Goal: Task Accomplishment & Management: Use online tool/utility

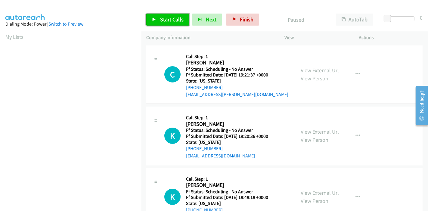
click at [166, 17] on span "Start Calls" at bounding box center [171, 19] width 23 height 7
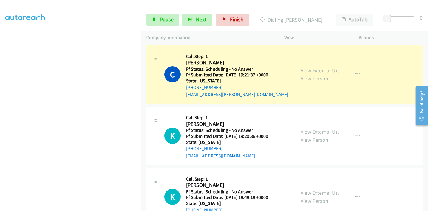
scroll to position [127, 0]
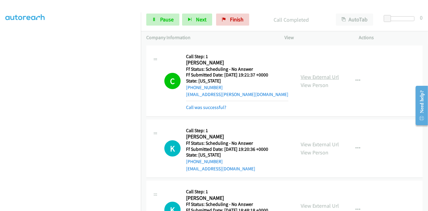
click at [302, 74] on link "View External Url" at bounding box center [320, 77] width 38 height 7
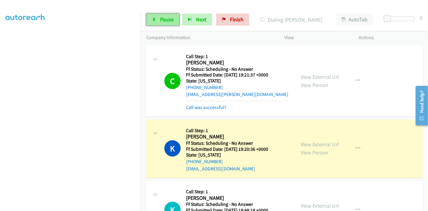
click at [161, 17] on span "Pause" at bounding box center [167, 19] width 14 height 7
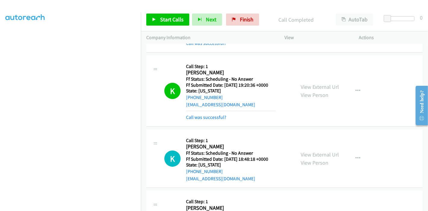
scroll to position [67, 0]
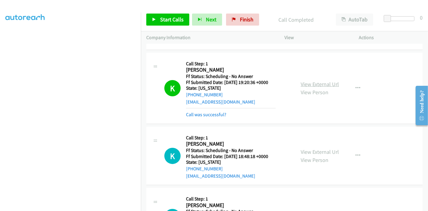
click at [322, 81] on link "View External Url" at bounding box center [320, 84] width 38 height 7
click at [165, 20] on span "Start Calls" at bounding box center [171, 19] width 23 height 7
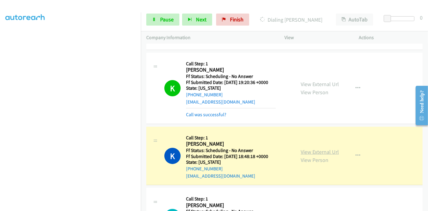
click at [321, 149] on link "View External Url" at bounding box center [320, 152] width 38 height 7
click at [156, 18] on link "Pause" at bounding box center [162, 20] width 33 height 12
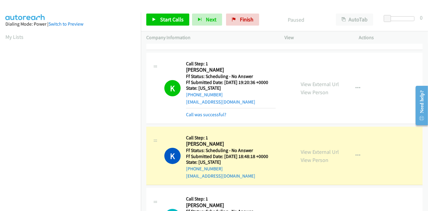
scroll to position [127, 0]
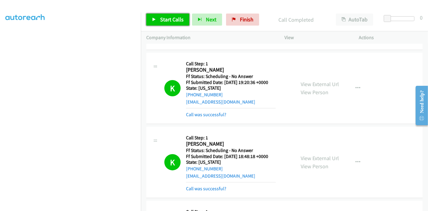
click at [159, 19] on link "Start Calls" at bounding box center [167, 20] width 43 height 12
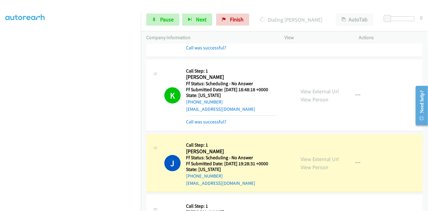
scroll to position [201, 0]
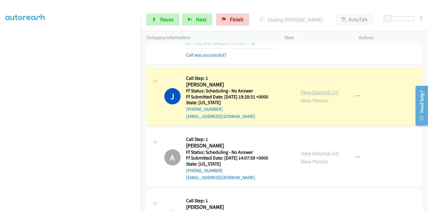
click at [334, 92] on link "View External Url" at bounding box center [320, 92] width 38 height 7
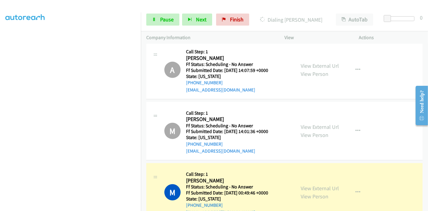
scroll to position [335, 0]
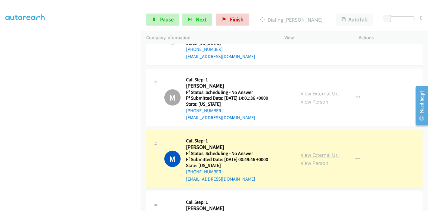
click at [309, 154] on link "View External Url" at bounding box center [320, 155] width 38 height 7
click at [316, 154] on link "View External Url" at bounding box center [320, 155] width 38 height 7
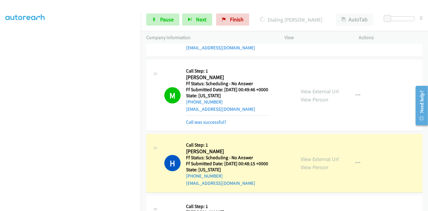
scroll to position [468, 0]
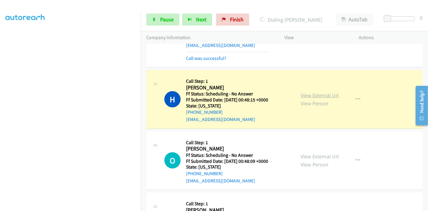
click at [312, 96] on link "View External Url" at bounding box center [320, 95] width 38 height 7
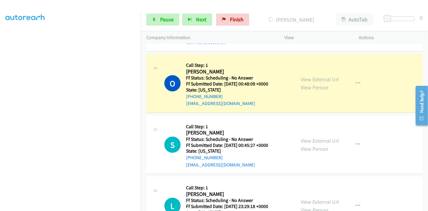
scroll to position [569, 0]
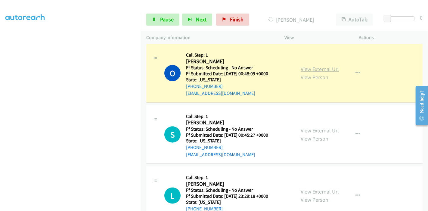
click at [332, 68] on link "View External Url" at bounding box center [320, 69] width 38 height 7
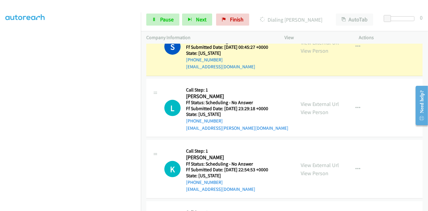
scroll to position [636, 0]
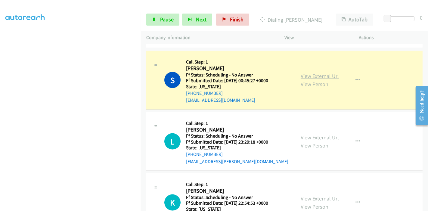
click at [306, 73] on link "View External Url" at bounding box center [320, 76] width 38 height 7
click at [159, 18] on link "Pause" at bounding box center [162, 20] width 33 height 12
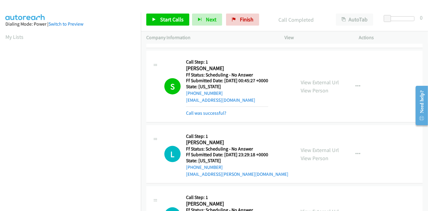
scroll to position [669, 0]
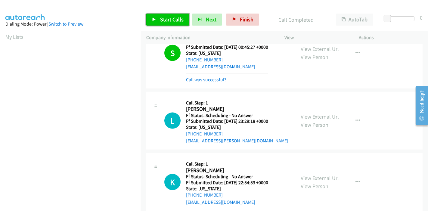
click at [163, 20] on span "Start Calls" at bounding box center [171, 19] width 23 height 7
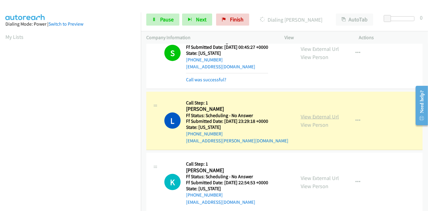
click at [330, 113] on link "View External Url" at bounding box center [320, 116] width 38 height 7
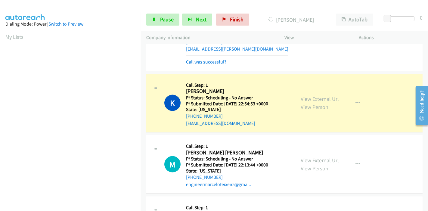
scroll to position [770, 0]
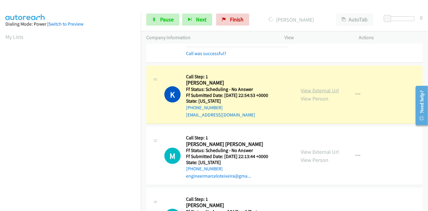
click at [323, 88] on link "View External Url" at bounding box center [320, 90] width 38 height 7
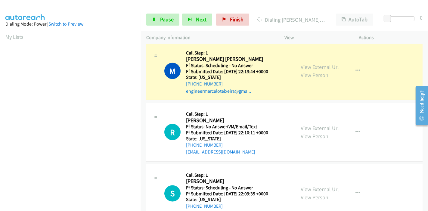
scroll to position [870, 0]
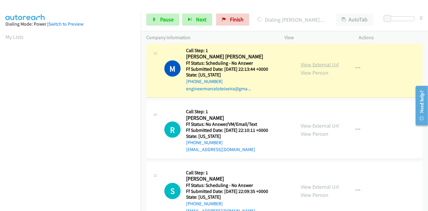
click at [302, 61] on link "View External Url" at bounding box center [320, 64] width 38 height 7
drag, startPoint x: 163, startPoint y: 22, endPoint x: 160, endPoint y: 22, distance: 3.3
click at [163, 22] on span "Pause" at bounding box center [167, 19] width 14 height 7
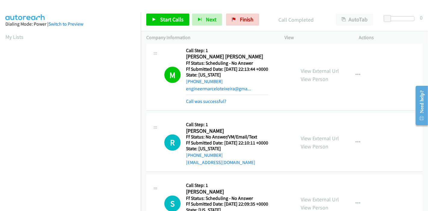
click at [170, 12] on div "Start Calls Pause Next Finish Call Completed AutoTab AutoTab 0" at bounding box center [284, 19] width 287 height 23
click at [170, 14] on link "Start Calls" at bounding box center [167, 20] width 43 height 12
click at [165, 16] on div "Start Calls Pause Next Finish" at bounding box center [204, 20] width 116 height 12
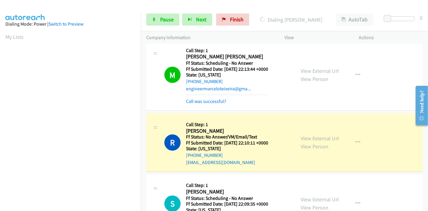
scroll to position [127, 0]
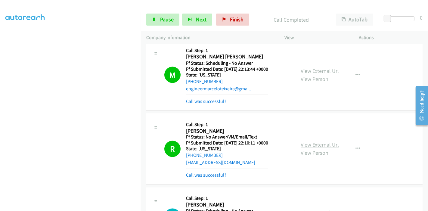
click at [307, 144] on link "View External Url" at bounding box center [320, 145] width 38 height 7
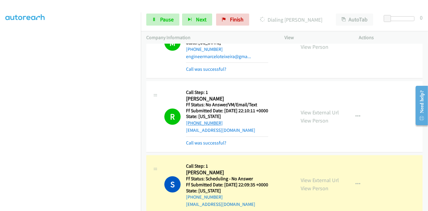
scroll to position [971, 0]
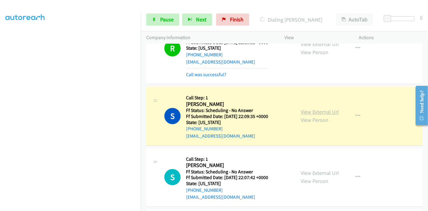
click at [310, 110] on link "View External Url" at bounding box center [320, 112] width 38 height 7
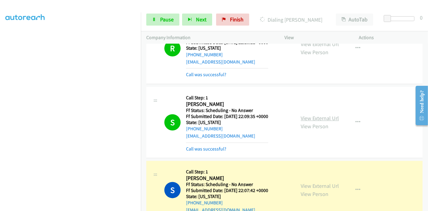
click at [312, 115] on link "View External Url" at bounding box center [320, 118] width 38 height 7
click at [307, 183] on link "View External Url" at bounding box center [320, 186] width 38 height 7
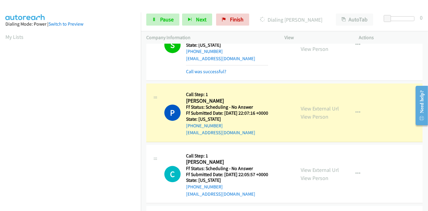
scroll to position [1138, 0]
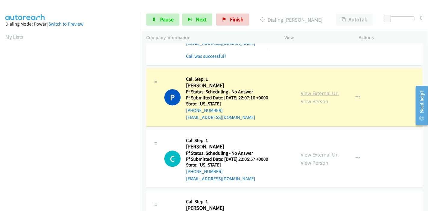
click at [301, 90] on link "View External Url" at bounding box center [320, 93] width 38 height 7
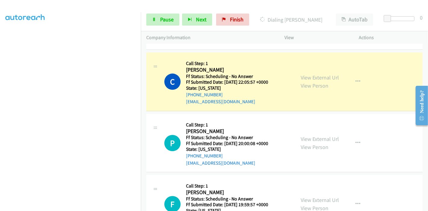
scroll to position [1238, 0]
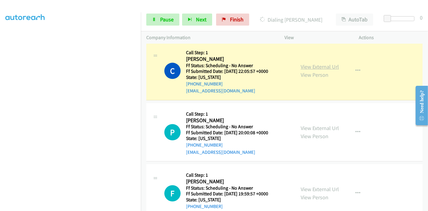
click at [314, 65] on link "View External Url" at bounding box center [320, 66] width 38 height 7
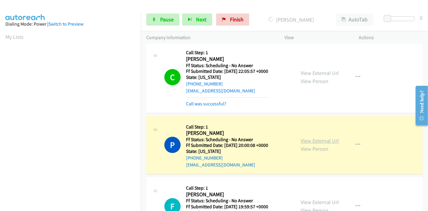
click at [304, 140] on link "View External Url" at bounding box center [320, 140] width 38 height 7
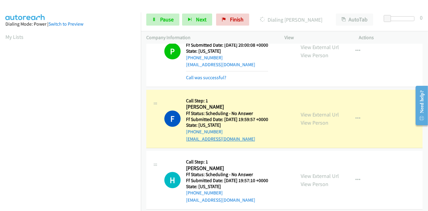
scroll to position [1372, 0]
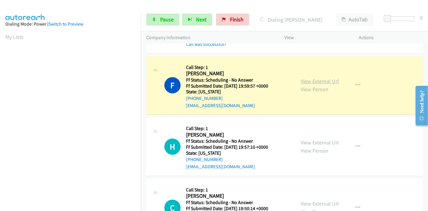
click at [317, 78] on link "View External Url" at bounding box center [320, 81] width 38 height 7
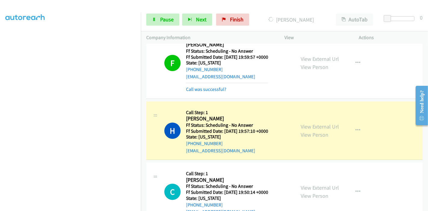
scroll to position [1439, 0]
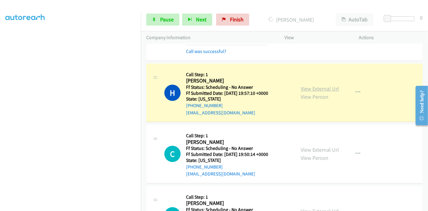
click at [306, 85] on link "View External Url" at bounding box center [320, 88] width 38 height 7
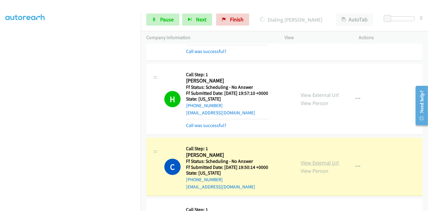
click at [328, 159] on link "View External Url" at bounding box center [320, 162] width 38 height 7
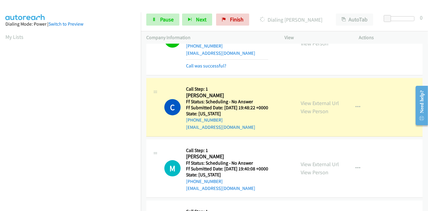
scroll to position [1573, 0]
click at [313, 99] on link "View External Url" at bounding box center [320, 102] width 38 height 7
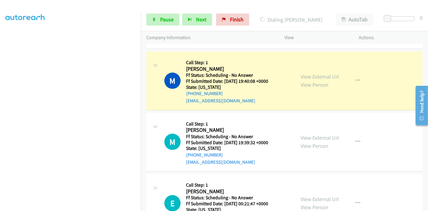
scroll to position [0, 0]
click at [311, 74] on link "View External Url" at bounding box center [320, 76] width 38 height 7
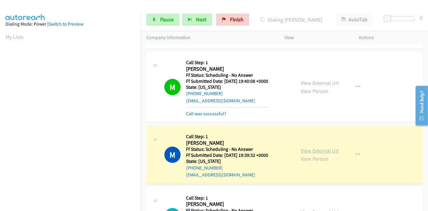
click at [303, 147] on link "View External Url" at bounding box center [320, 150] width 38 height 7
click at [163, 21] on span "Pause" at bounding box center [167, 19] width 14 height 7
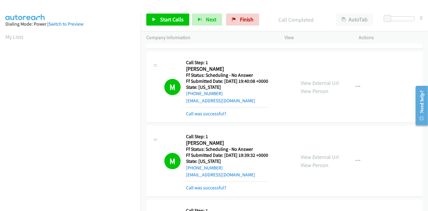
scroll to position [127, 0]
click at [159, 20] on link "Start Calls" at bounding box center [167, 20] width 43 height 12
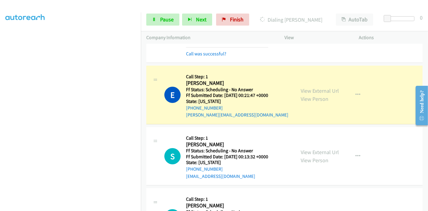
scroll to position [0, 0]
click at [305, 87] on link "View External Url" at bounding box center [320, 90] width 38 height 7
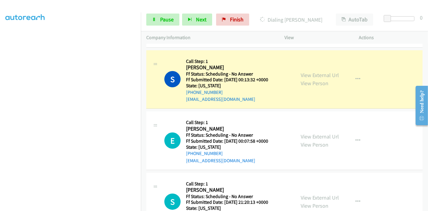
scroll to position [1908, 0]
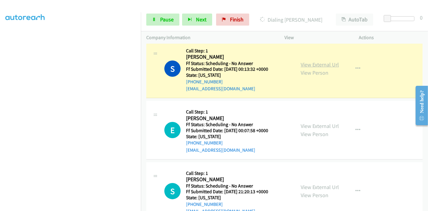
click at [327, 62] on link "View External Url" at bounding box center [320, 64] width 38 height 7
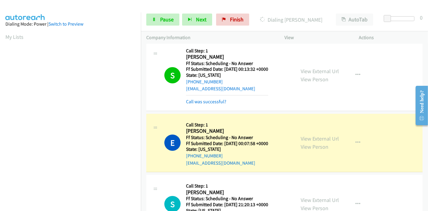
scroll to position [1975, 0]
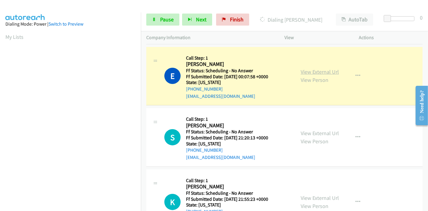
click at [311, 68] on link "View External Url" at bounding box center [320, 71] width 38 height 7
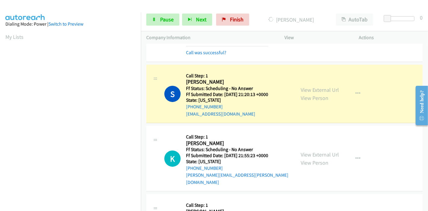
scroll to position [2042, 0]
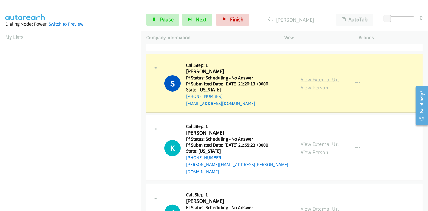
click at [320, 76] on link "View External Url" at bounding box center [320, 79] width 38 height 7
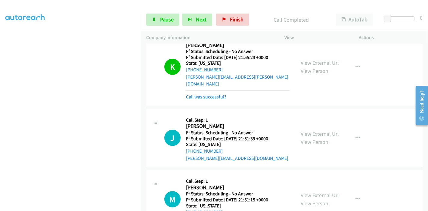
scroll to position [94, 0]
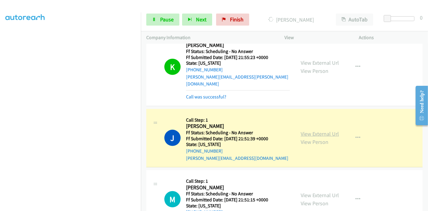
click at [307, 130] on link "View External Url" at bounding box center [320, 133] width 38 height 7
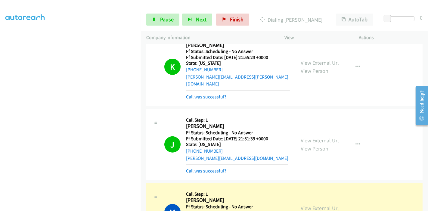
scroll to position [2242, 0]
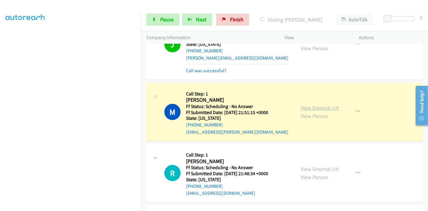
click at [326, 105] on link "View External Url" at bounding box center [320, 108] width 38 height 7
click at [165, 21] on span "Pause" at bounding box center [167, 19] width 14 height 7
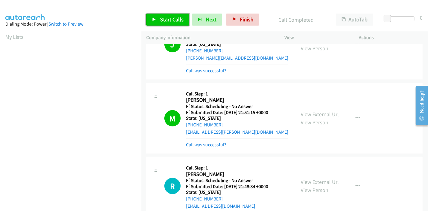
click at [172, 19] on span "Start Calls" at bounding box center [171, 19] width 23 height 7
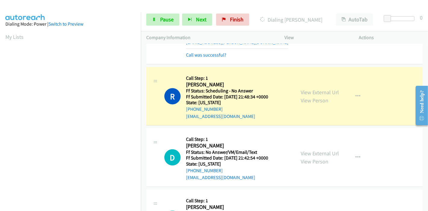
scroll to position [2343, 0]
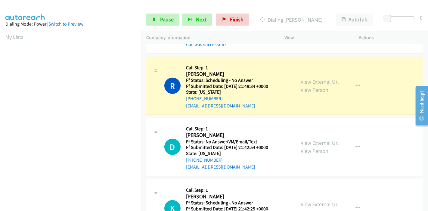
click at [328, 78] on link "View External Url" at bounding box center [320, 81] width 38 height 7
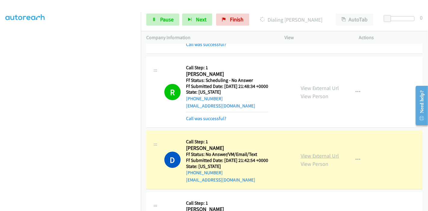
click at [301, 152] on link "View External Url" at bounding box center [320, 155] width 38 height 7
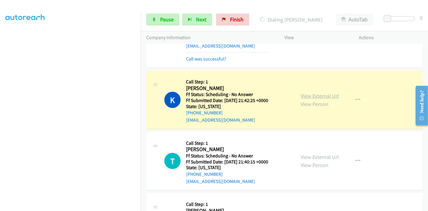
click at [307, 92] on link "View External Url" at bounding box center [320, 95] width 38 height 7
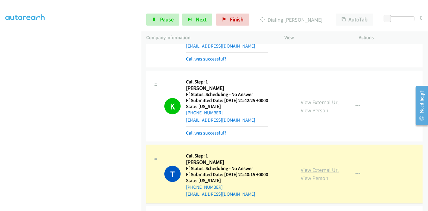
click at [307, 167] on link "View External Url" at bounding box center [320, 170] width 38 height 7
click at [168, 17] on span "Pause" at bounding box center [167, 19] width 14 height 7
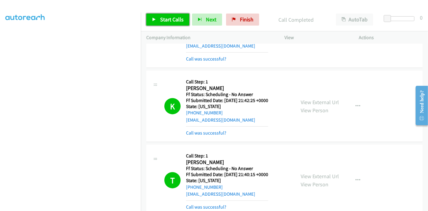
click at [160, 17] on span "Start Calls" at bounding box center [171, 19] width 23 height 7
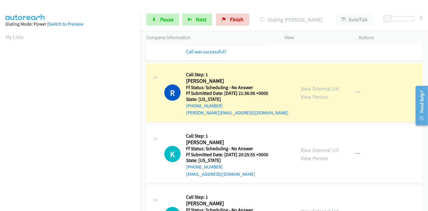
scroll to position [2611, 0]
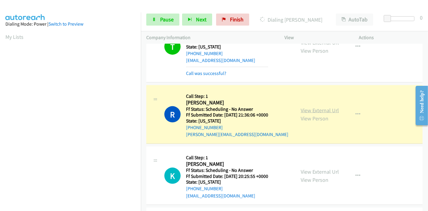
click at [306, 107] on link "View External Url" at bounding box center [320, 110] width 38 height 7
click at [165, 17] on span "Pause" at bounding box center [167, 19] width 14 height 7
click at [168, 18] on span "Pause" at bounding box center [167, 19] width 14 height 7
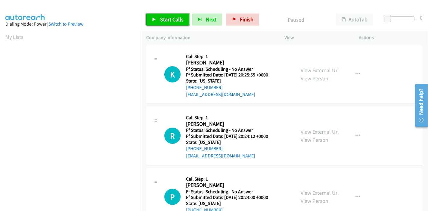
click at [174, 22] on span "Start Calls" at bounding box center [171, 19] width 23 height 7
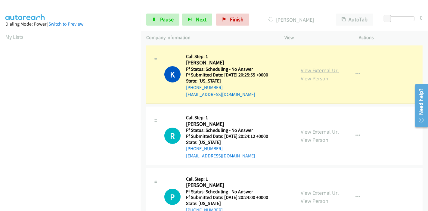
click at [331, 71] on link "View External Url" at bounding box center [320, 70] width 38 height 7
click at [164, 18] on span "Pause" at bounding box center [167, 19] width 14 height 7
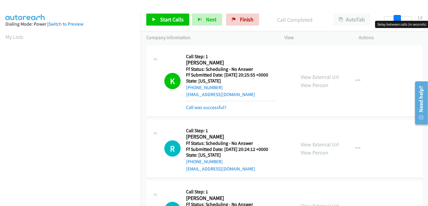
drag, startPoint x: 386, startPoint y: 15, endPoint x: 399, endPoint y: 14, distance: 12.7
click at [399, 14] on div "Start Calls Pause Next Finish Call Completed AutoTab AutoTab 14" at bounding box center [284, 19] width 287 height 23
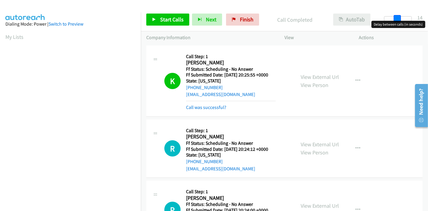
drag, startPoint x: 398, startPoint y: 16, endPoint x: 371, endPoint y: 17, distance: 26.9
click at [371, 17] on div "Start Calls Pause Next Finish Call Completed AutoTab AutoTab 14" at bounding box center [284, 19] width 287 height 23
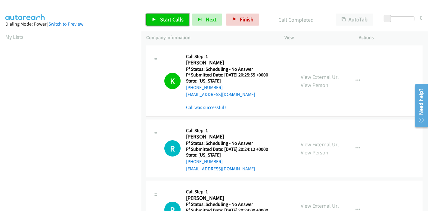
click at [161, 14] on link "Start Calls" at bounding box center [167, 20] width 43 height 12
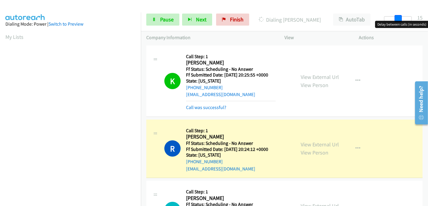
drag, startPoint x: 387, startPoint y: 16, endPoint x: 400, endPoint y: 16, distance: 13.3
click at [400, 16] on span at bounding box center [398, 18] width 7 height 7
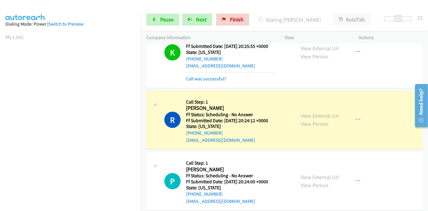
scroll to position [67, 0]
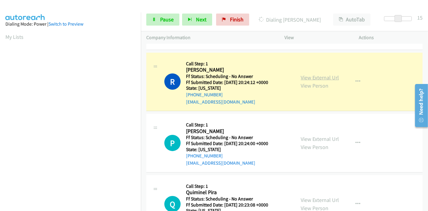
click at [317, 77] on link "View External Url" at bounding box center [320, 77] width 38 height 7
click at [69, 206] on section at bounding box center [70, 68] width 130 height 288
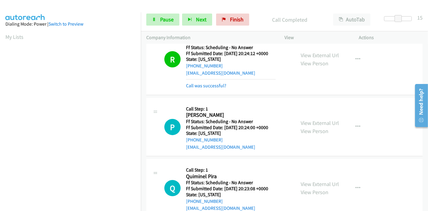
scroll to position [134, 0]
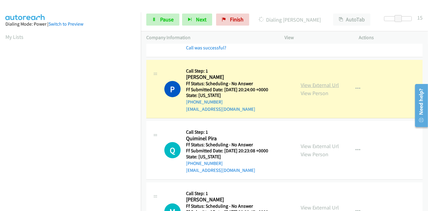
click at [302, 84] on link "View External Url" at bounding box center [320, 85] width 38 height 7
click at [166, 21] on span "Pause" at bounding box center [167, 19] width 14 height 7
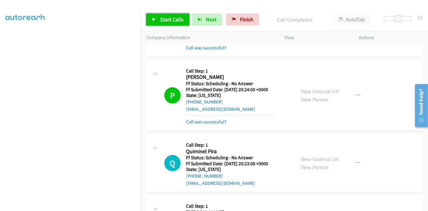
click at [157, 16] on link "Start Calls" at bounding box center [167, 20] width 43 height 12
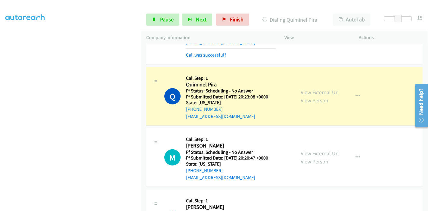
scroll to position [0, 0]
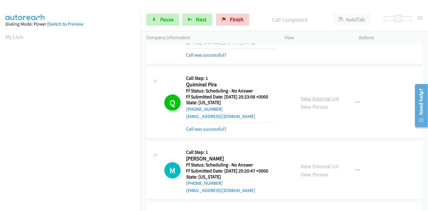
click at [311, 99] on link "View External Url" at bounding box center [320, 98] width 38 height 7
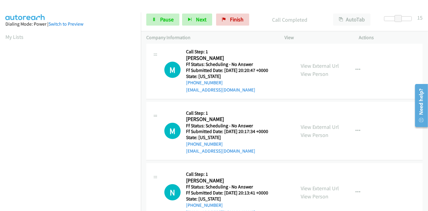
scroll to position [268, 0]
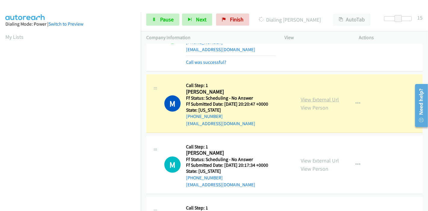
click at [320, 98] on link "View External Url" at bounding box center [320, 99] width 38 height 7
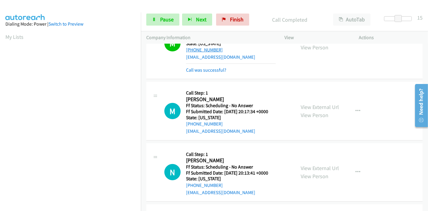
scroll to position [335, 0]
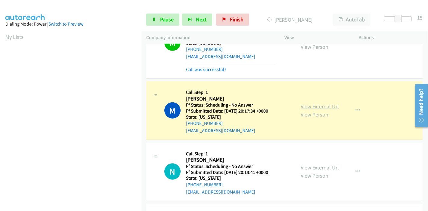
click at [330, 104] on link "View External Url" at bounding box center [320, 106] width 38 height 7
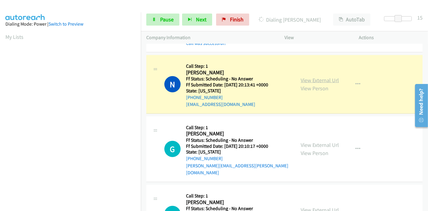
scroll to position [127, 0]
click at [307, 79] on link "View External Url" at bounding box center [320, 80] width 38 height 7
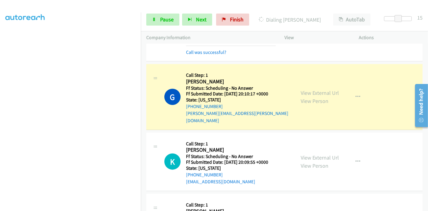
scroll to position [502, 0]
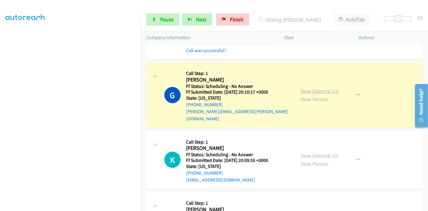
click at [329, 88] on link "View External Url" at bounding box center [320, 91] width 38 height 7
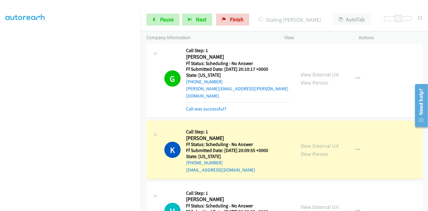
scroll to position [535, 0]
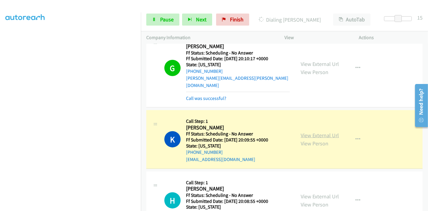
click at [315, 132] on link "View External Url" at bounding box center [320, 135] width 38 height 7
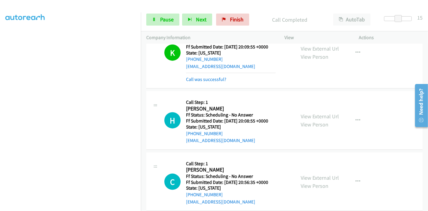
scroll to position [636, 0]
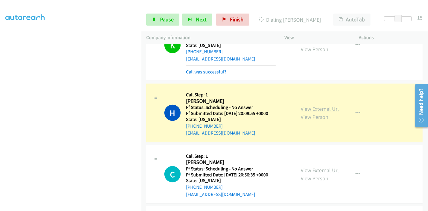
click at [303, 105] on link "View External Url" at bounding box center [320, 108] width 38 height 7
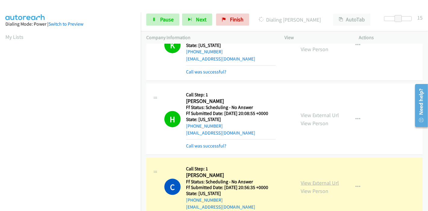
scroll to position [127, 0]
click at [311, 180] on link "View External Url" at bounding box center [320, 183] width 38 height 7
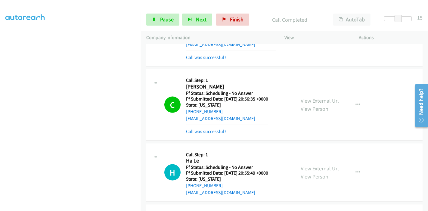
scroll to position [736, 0]
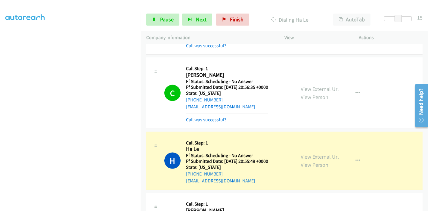
click at [315, 153] on link "View External Url" at bounding box center [320, 156] width 38 height 7
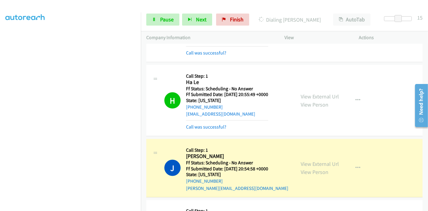
scroll to position [127, 0]
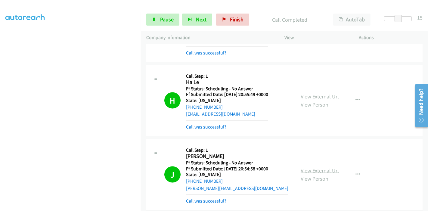
click at [316, 167] on link "View External Url" at bounding box center [320, 170] width 38 height 7
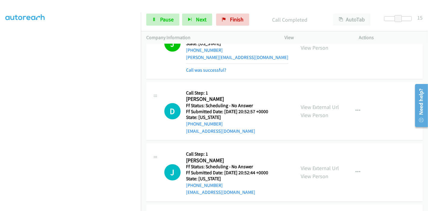
scroll to position [937, 0]
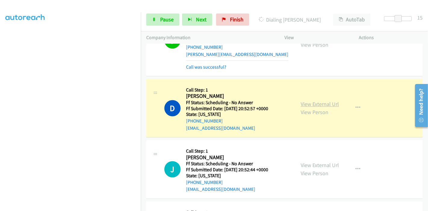
click at [310, 101] on link "View External Url" at bounding box center [320, 104] width 38 height 7
click at [164, 17] on span "Pause" at bounding box center [167, 19] width 14 height 7
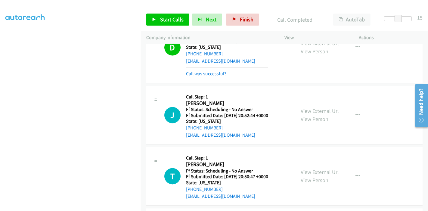
scroll to position [1037, 0]
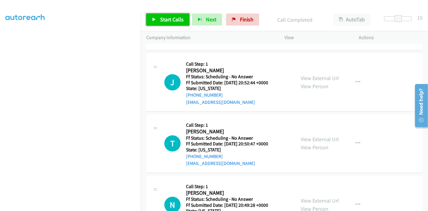
click at [169, 21] on span "Start Calls" at bounding box center [171, 19] width 23 height 7
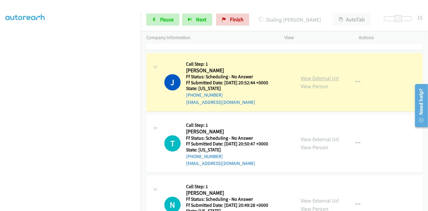
click at [305, 75] on link "View External Url" at bounding box center [320, 78] width 38 height 7
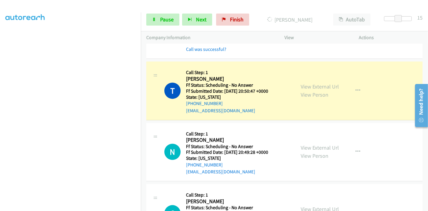
scroll to position [1104, 0]
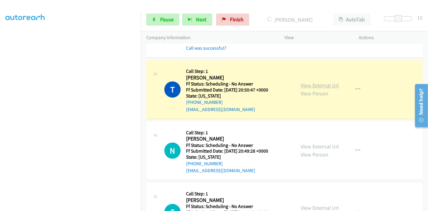
click at [301, 82] on link "View External Url" at bounding box center [320, 85] width 38 height 7
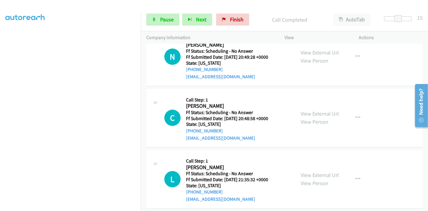
scroll to position [1178, 0]
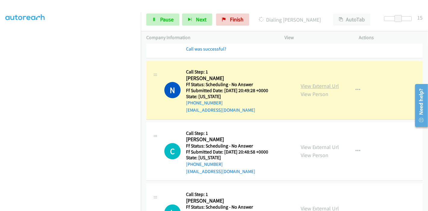
click at [318, 83] on link "View External Url" at bounding box center [320, 86] width 38 height 7
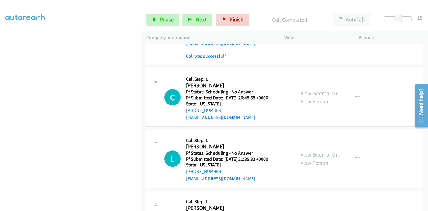
scroll to position [0, 0]
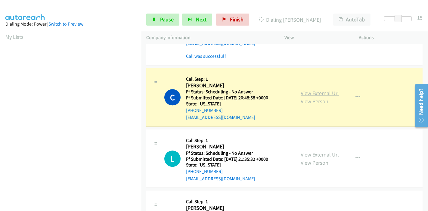
click at [325, 90] on link "View External Url" at bounding box center [320, 93] width 38 height 7
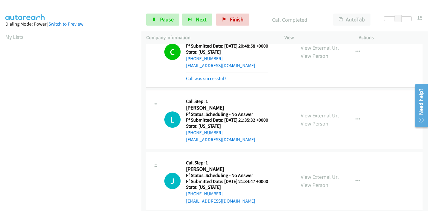
scroll to position [1312, 0]
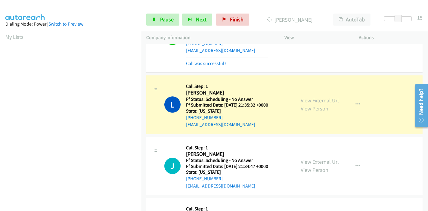
click at [322, 97] on link "View External Url" at bounding box center [320, 100] width 38 height 7
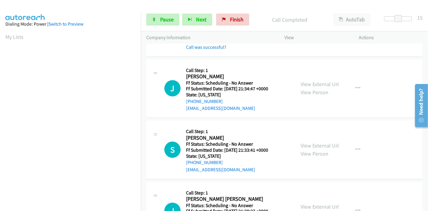
scroll to position [1412, 0]
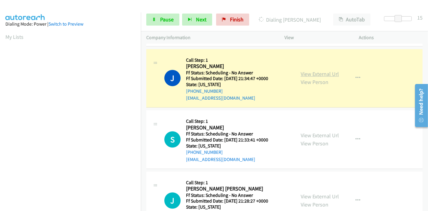
click at [323, 70] on link "View External Url" at bounding box center [320, 73] width 38 height 7
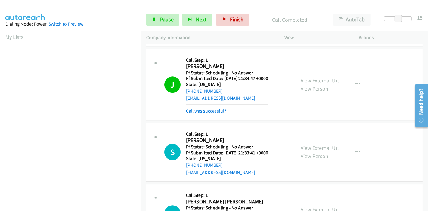
scroll to position [1479, 0]
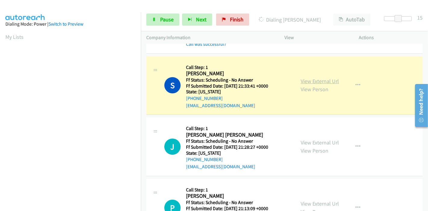
click at [315, 78] on link "View External Url" at bounding box center [320, 81] width 38 height 7
drag, startPoint x: 397, startPoint y: 16, endPoint x: 386, endPoint y: 17, distance: 11.2
click at [386, 17] on div at bounding box center [401, 20] width 39 height 9
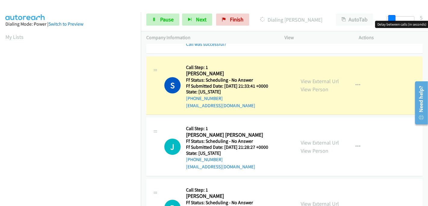
click at [391, 15] on span at bounding box center [392, 18] width 7 height 7
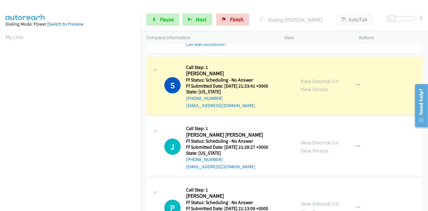
scroll to position [0, 0]
click at [165, 21] on span "Pause" at bounding box center [167, 19] width 14 height 7
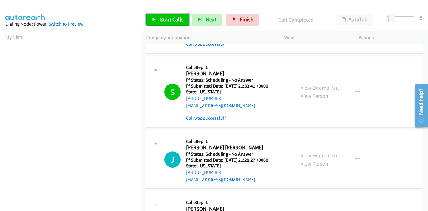
click at [173, 21] on span "Start Calls" at bounding box center [171, 19] width 23 height 7
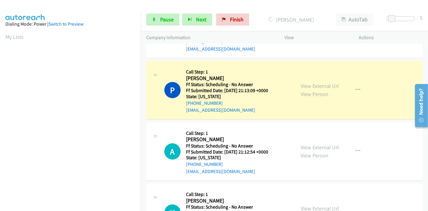
scroll to position [1613, 0]
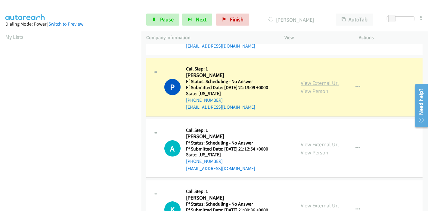
click at [308, 80] on link "View External Url" at bounding box center [320, 83] width 38 height 7
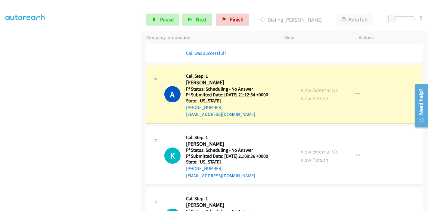
scroll to position [1680, 0]
click at [323, 86] on link "View External Url" at bounding box center [320, 89] width 38 height 7
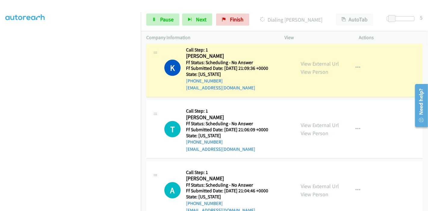
scroll to position [1713, 0]
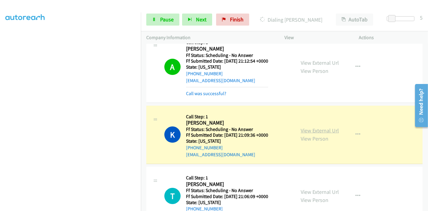
click at [308, 127] on link "View External Url" at bounding box center [320, 130] width 38 height 7
click at [168, 21] on span "Pause" at bounding box center [167, 19] width 14 height 7
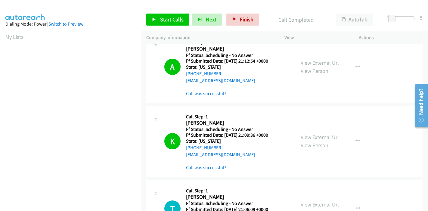
scroll to position [127, 0]
click at [157, 21] on link "Start Calls" at bounding box center [167, 20] width 43 height 12
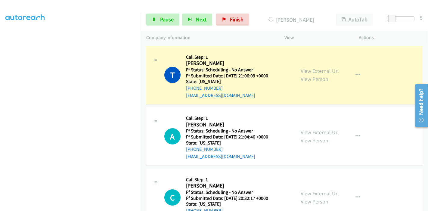
scroll to position [0, 0]
click at [301, 67] on link "View External Url" at bounding box center [320, 70] width 38 height 7
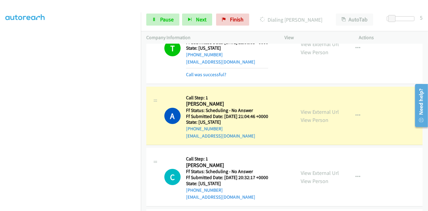
scroll to position [1914, 0]
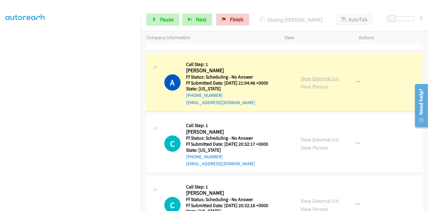
click at [321, 75] on link "View External Url" at bounding box center [320, 78] width 38 height 7
click at [165, 21] on span "Pause" at bounding box center [167, 19] width 14 height 7
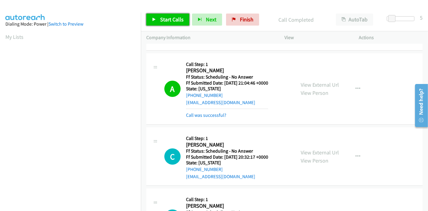
click at [155, 17] on link "Start Calls" at bounding box center [167, 20] width 43 height 12
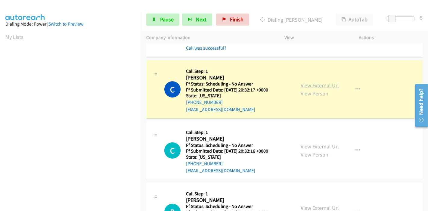
click at [311, 82] on link "View External Url" at bounding box center [320, 85] width 38 height 7
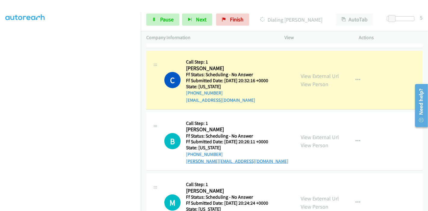
scroll to position [2082, 0]
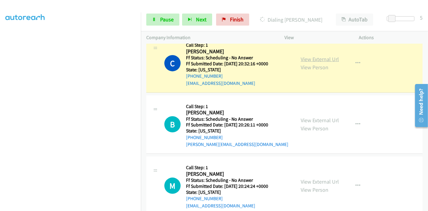
click at [330, 56] on link "View External Url" at bounding box center [320, 59] width 38 height 7
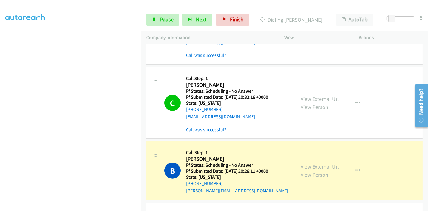
scroll to position [0, 0]
click at [302, 163] on link "View External Url" at bounding box center [320, 166] width 38 height 7
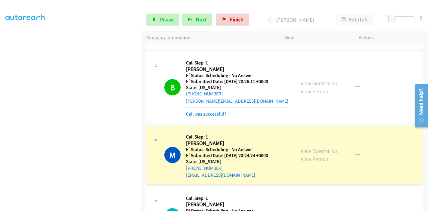
scroll to position [2148, 0]
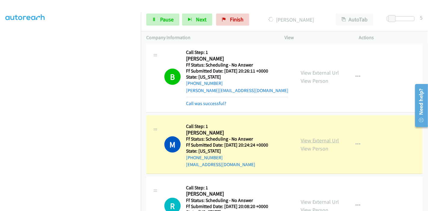
click at [305, 137] on link "View External Url" at bounding box center [320, 140] width 38 height 7
click at [161, 20] on span "Pause" at bounding box center [167, 19] width 14 height 7
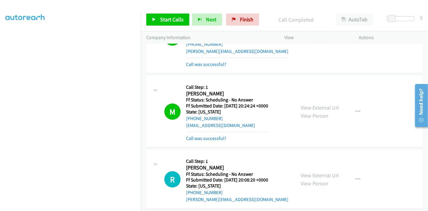
scroll to position [2215, 0]
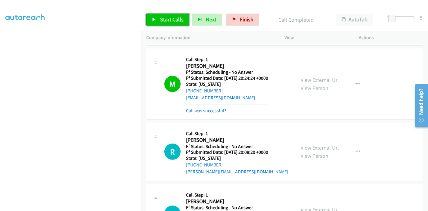
click at [170, 21] on span "Start Calls" at bounding box center [171, 19] width 23 height 7
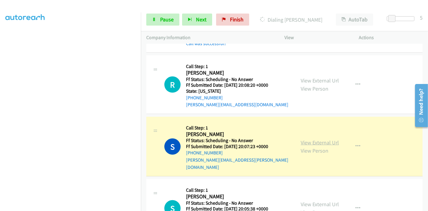
scroll to position [2349, 0]
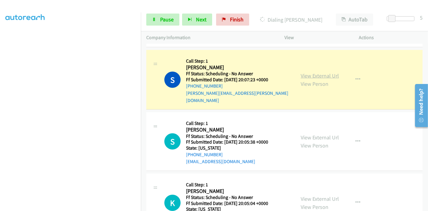
click at [331, 72] on link "View External Url" at bounding box center [320, 75] width 38 height 7
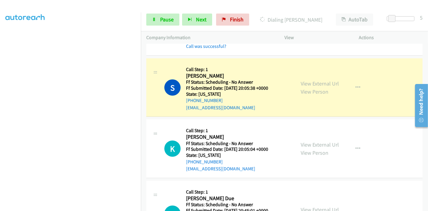
scroll to position [0, 0]
click at [305, 80] on div "View External Url View Person" at bounding box center [320, 88] width 38 height 16
click at [305, 80] on link "View External Url" at bounding box center [320, 83] width 38 height 7
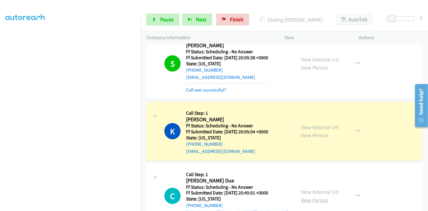
scroll to position [2483, 0]
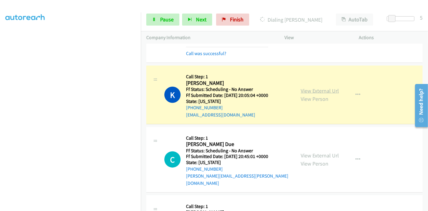
click at [325, 87] on link "View External Url" at bounding box center [320, 90] width 38 height 7
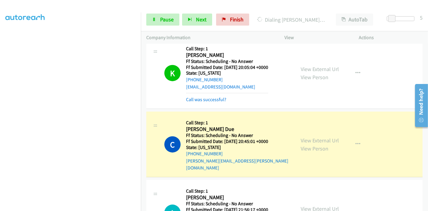
scroll to position [2550, 0]
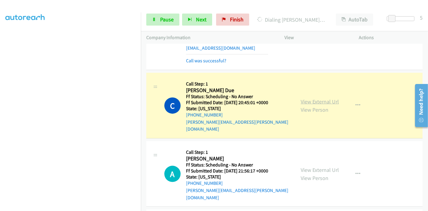
click at [304, 98] on link "View External Url" at bounding box center [320, 101] width 38 height 7
click at [165, 15] on link "Pause" at bounding box center [162, 20] width 33 height 12
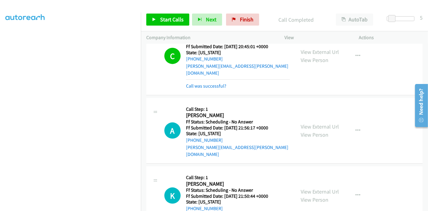
scroll to position [2617, 0]
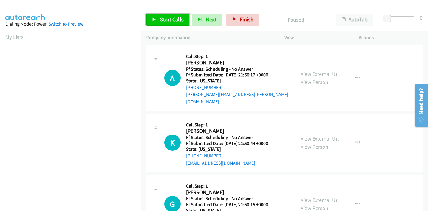
click at [163, 19] on span "Start Calls" at bounding box center [171, 19] width 23 height 7
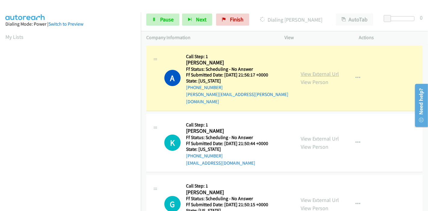
click at [326, 71] on link "View External Url" at bounding box center [320, 73] width 38 height 7
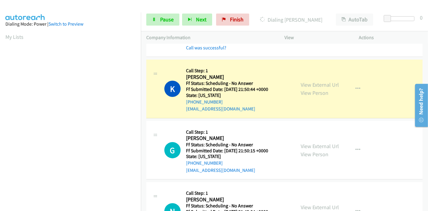
click at [298, 77] on div "View External Url View Person View External Url Email Schedule/Manage Callback …" at bounding box center [336, 89] width 80 height 48
click at [301, 81] on link "View External Url" at bounding box center [320, 84] width 38 height 7
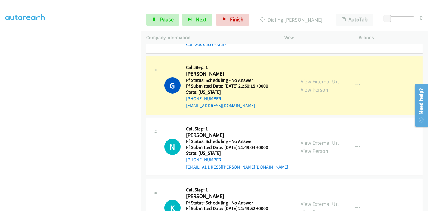
scroll to position [134, 0]
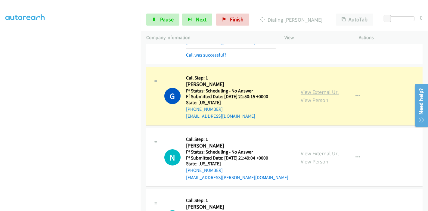
click at [324, 89] on link "View External Url" at bounding box center [320, 92] width 38 height 7
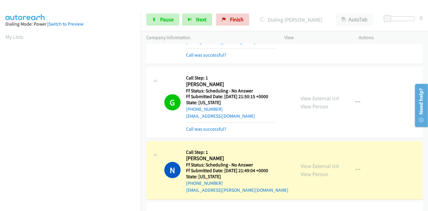
scroll to position [234, 0]
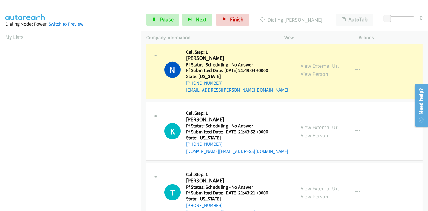
click at [319, 62] on link "View External Url" at bounding box center [320, 65] width 38 height 7
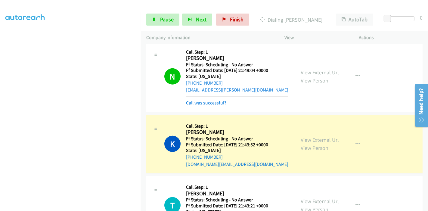
scroll to position [0, 0]
click at [308, 136] on link "View External Url" at bounding box center [320, 139] width 38 height 7
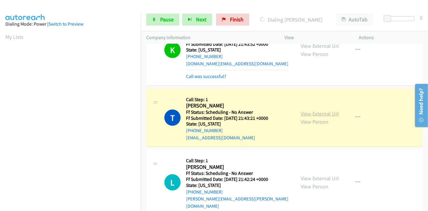
scroll to position [127, 0]
click at [316, 110] on link "View External Url" at bounding box center [320, 113] width 38 height 7
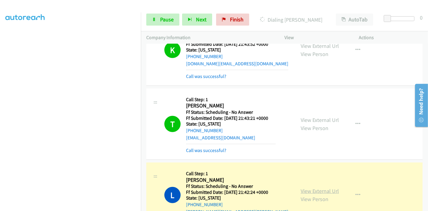
click at [311, 188] on link "View External Url" at bounding box center [320, 191] width 38 height 7
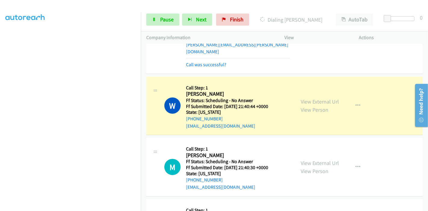
scroll to position [0, 0]
click at [314, 98] on link "View External Url" at bounding box center [320, 101] width 38 height 7
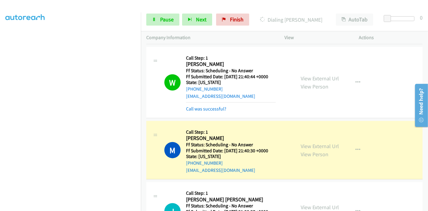
scroll to position [569, 0]
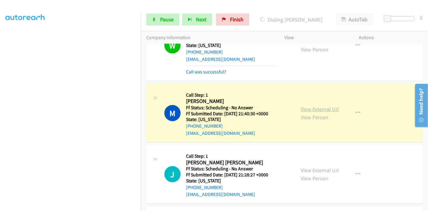
click at [305, 106] on link "View External Url" at bounding box center [320, 109] width 38 height 7
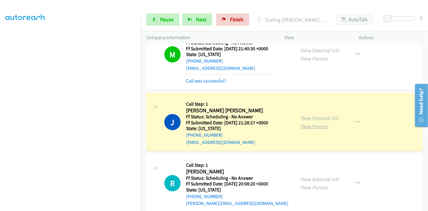
scroll to position [636, 0]
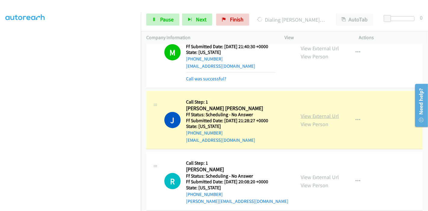
click at [321, 113] on link "View External Url" at bounding box center [320, 116] width 38 height 7
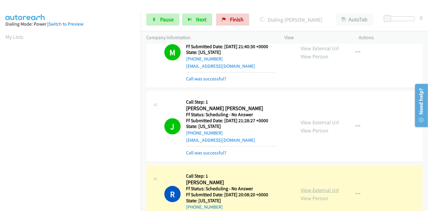
click at [301, 187] on link "View External Url" at bounding box center [320, 190] width 38 height 7
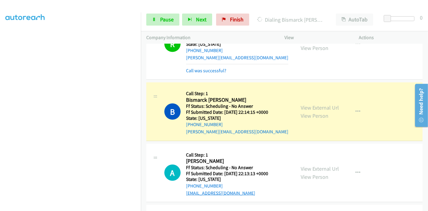
scroll to position [803, 0]
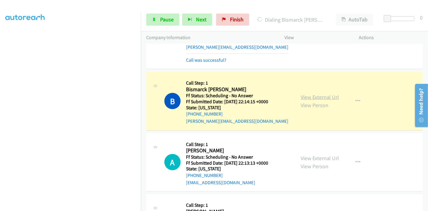
click at [328, 94] on link "View External Url" at bounding box center [320, 97] width 38 height 7
click at [161, 14] on link "Pause" at bounding box center [162, 20] width 33 height 12
click at [163, 17] on span "Pause" at bounding box center [167, 19] width 14 height 7
click at [163, 18] on span "Pause" at bounding box center [167, 19] width 14 height 7
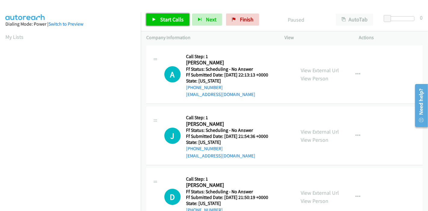
click at [168, 15] on link "Start Calls" at bounding box center [167, 20] width 43 height 12
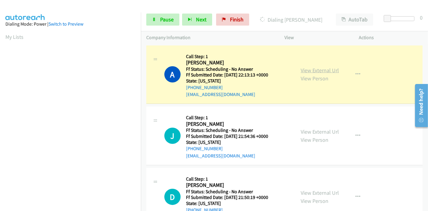
scroll to position [127, 0]
click at [301, 71] on link "View External Url" at bounding box center [320, 70] width 38 height 7
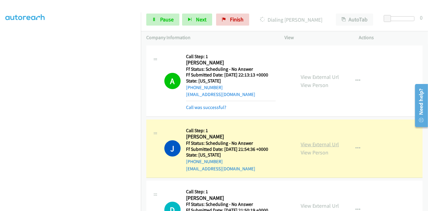
click at [314, 146] on link "View External Url" at bounding box center [320, 144] width 38 height 7
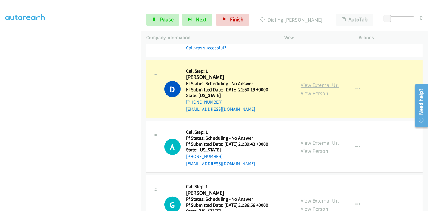
click at [307, 82] on link "View External Url" at bounding box center [320, 85] width 38 height 7
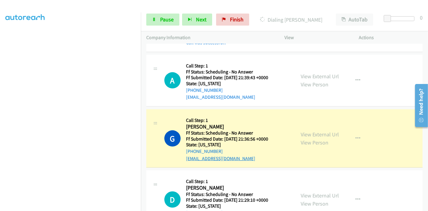
scroll to position [234, 0]
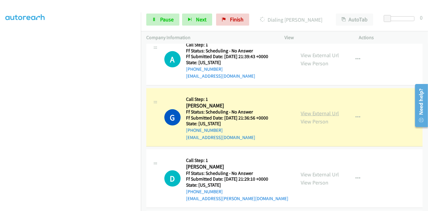
click at [321, 111] on link "View External Url" at bounding box center [320, 113] width 38 height 7
click at [304, 112] on link "View External Url" at bounding box center [320, 113] width 38 height 7
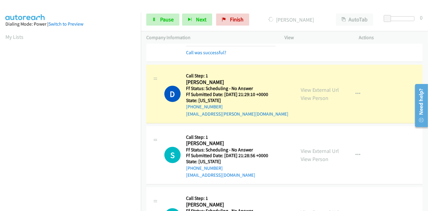
scroll to position [335, 0]
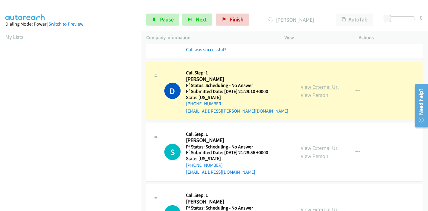
click at [318, 86] on link "View External Url" at bounding box center [320, 86] width 38 height 7
click at [166, 23] on span "Pause" at bounding box center [167, 19] width 14 height 7
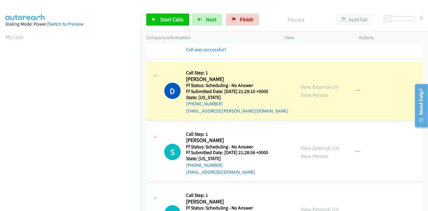
scroll to position [127, 0]
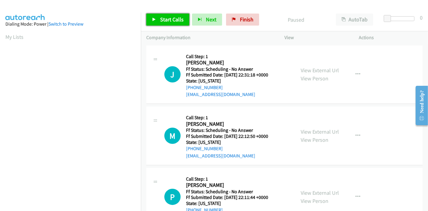
click at [167, 20] on span "Start Calls" at bounding box center [171, 19] width 23 height 7
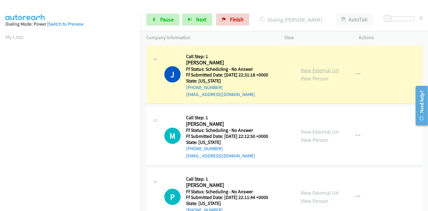
scroll to position [127, 0]
click at [305, 71] on link "View External Url" at bounding box center [320, 70] width 38 height 7
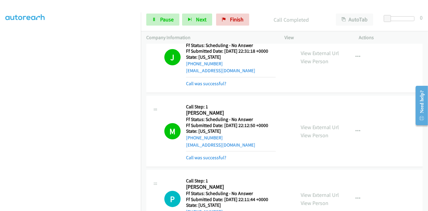
scroll to position [33, 0]
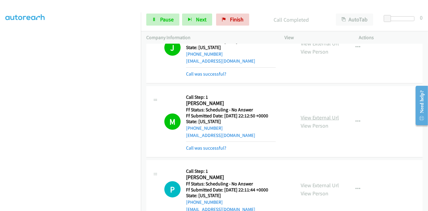
click at [330, 114] on link "View External Url" at bounding box center [320, 117] width 38 height 7
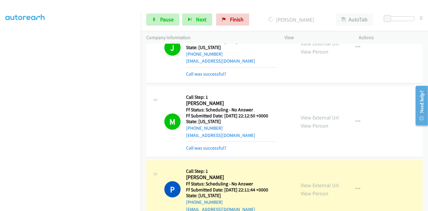
scroll to position [100, 0]
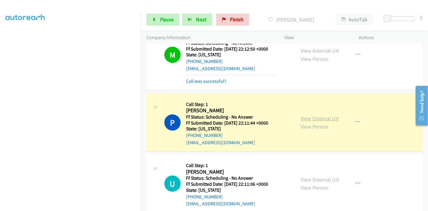
click at [305, 120] on link "View External Url" at bounding box center [320, 118] width 38 height 7
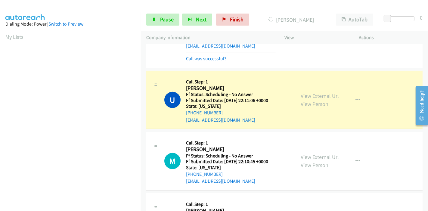
scroll to position [201, 0]
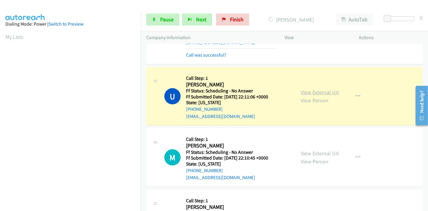
click at [328, 92] on link "View External Url" at bounding box center [320, 92] width 38 height 7
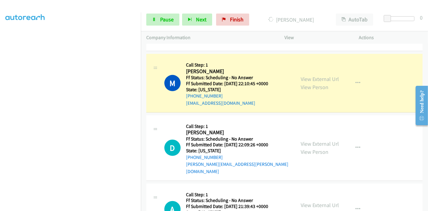
scroll to position [301, 0]
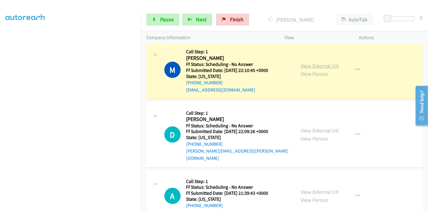
click at [327, 65] on link "View External Url" at bounding box center [320, 65] width 38 height 7
click at [169, 18] on span "Pause" at bounding box center [167, 19] width 14 height 7
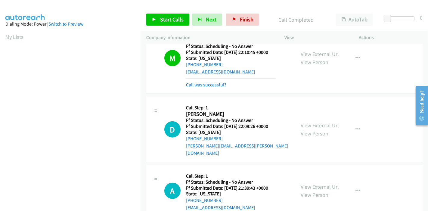
scroll to position [335, 0]
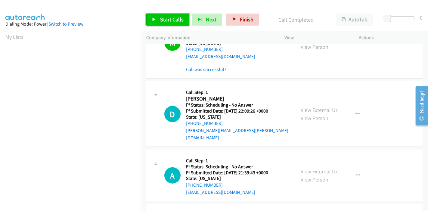
click at [160, 20] on span "Start Calls" at bounding box center [171, 19] width 23 height 7
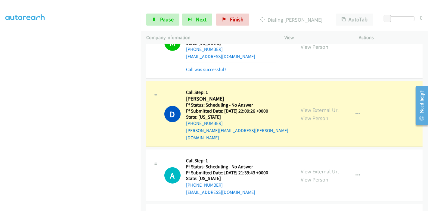
scroll to position [100, 0]
click at [314, 107] on link "View External Url" at bounding box center [320, 110] width 38 height 7
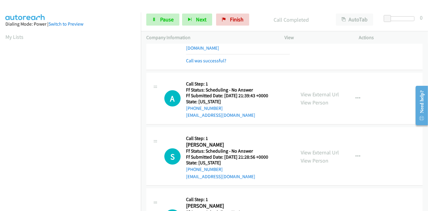
scroll to position [435, 0]
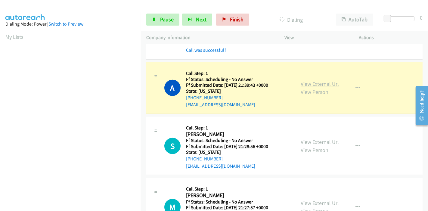
click at [326, 80] on link "View External Url" at bounding box center [320, 83] width 38 height 7
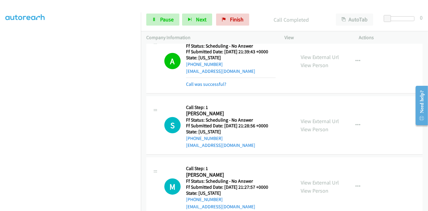
scroll to position [0, 0]
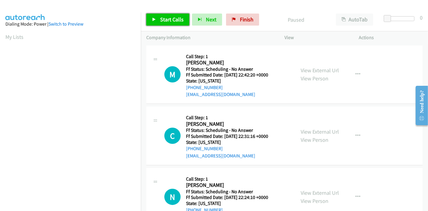
click at [180, 16] on span "Start Calls" at bounding box center [171, 19] width 23 height 7
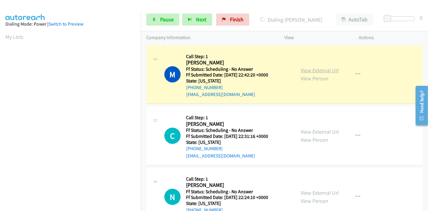
click at [305, 69] on link "View External Url" at bounding box center [320, 70] width 38 height 7
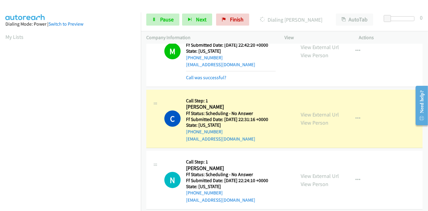
scroll to position [67, 0]
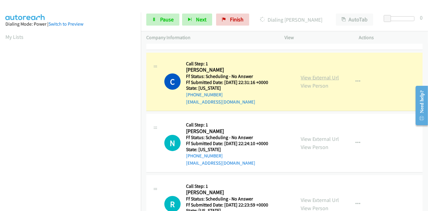
click at [327, 79] on link "View External Url" at bounding box center [320, 77] width 38 height 7
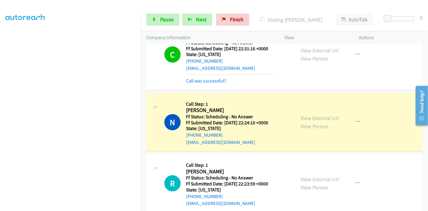
scroll to position [134, 0]
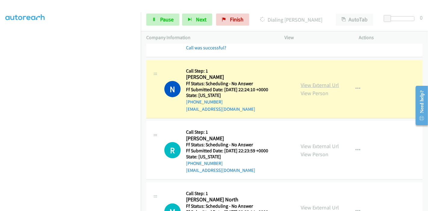
click at [330, 83] on link "View External Url" at bounding box center [320, 85] width 38 height 7
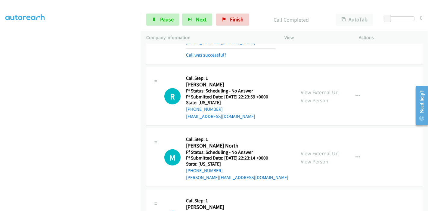
scroll to position [94, 0]
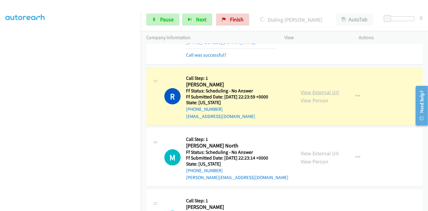
click at [327, 91] on link "View External Url" at bounding box center [320, 92] width 38 height 7
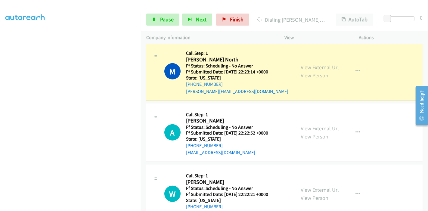
scroll to position [301, 0]
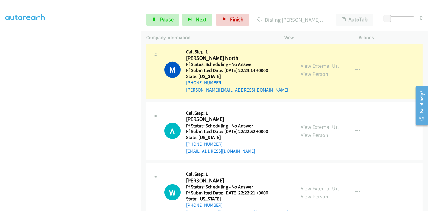
click at [327, 63] on link "View External Url" at bounding box center [320, 65] width 38 height 7
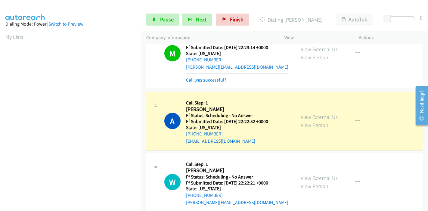
scroll to position [335, 0]
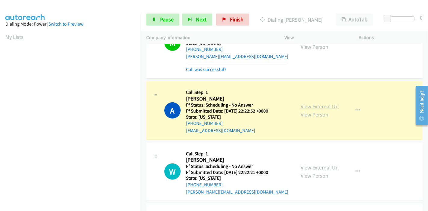
click at [329, 105] on link "View External Url" at bounding box center [320, 106] width 38 height 7
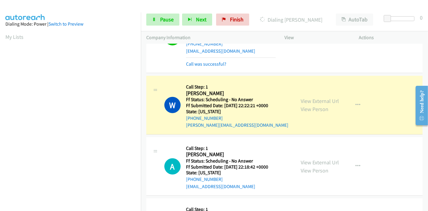
scroll to position [435, 0]
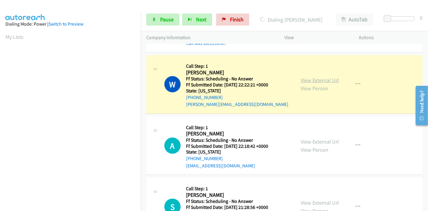
click at [312, 78] on link "View External Url" at bounding box center [320, 80] width 38 height 7
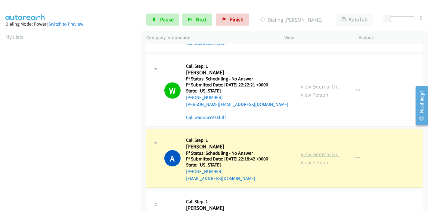
click at [313, 153] on link "View External Url" at bounding box center [320, 154] width 38 height 7
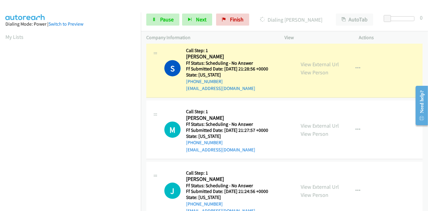
scroll to position [602, 0]
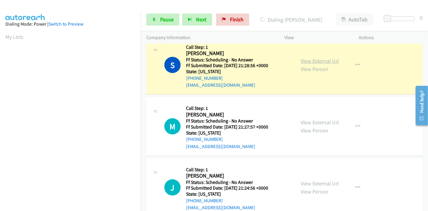
click at [318, 58] on link "View External Url" at bounding box center [320, 61] width 38 height 7
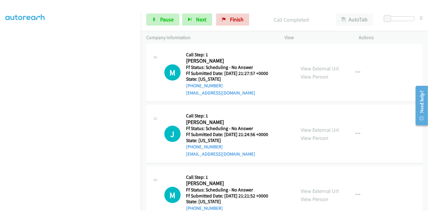
scroll to position [669, 0]
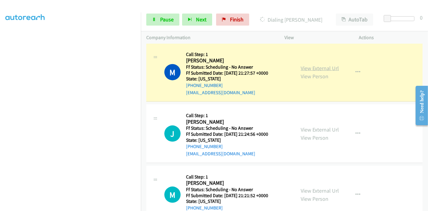
click at [320, 67] on link "View External Url" at bounding box center [320, 68] width 38 height 7
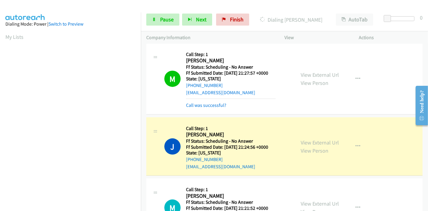
scroll to position [736, 0]
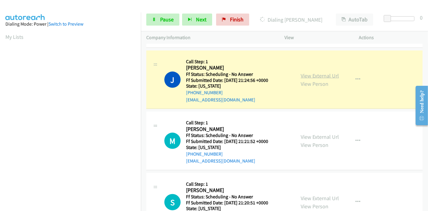
click at [333, 74] on link "View External Url" at bounding box center [320, 75] width 38 height 7
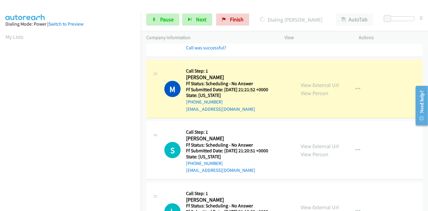
scroll to position [803, 0]
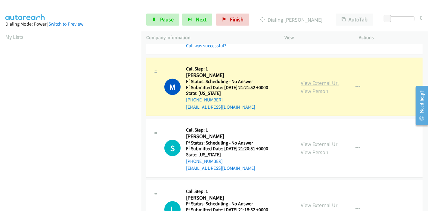
click at [322, 82] on link "View External Url" at bounding box center [320, 83] width 38 height 7
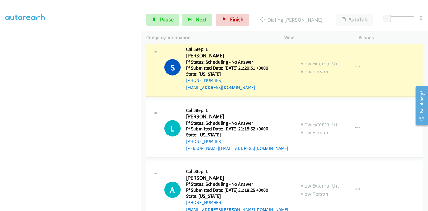
scroll to position [904, 0]
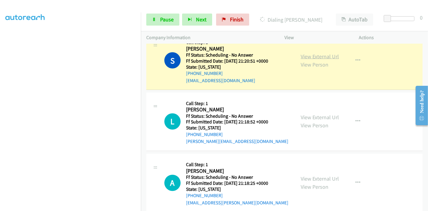
click at [324, 56] on link "View External Url" at bounding box center [320, 56] width 38 height 7
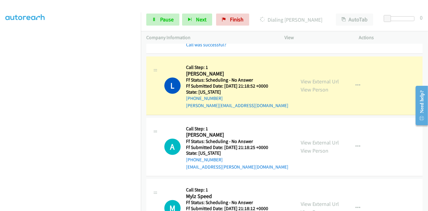
scroll to position [971, 0]
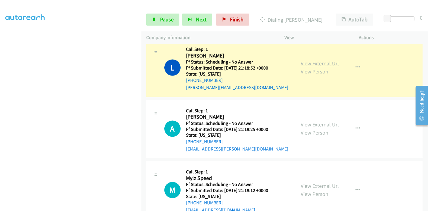
click at [325, 61] on link "View External Url" at bounding box center [320, 63] width 38 height 7
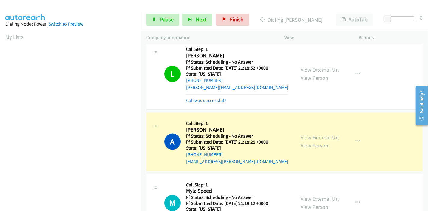
click at [321, 136] on link "View External Url" at bounding box center [320, 137] width 38 height 7
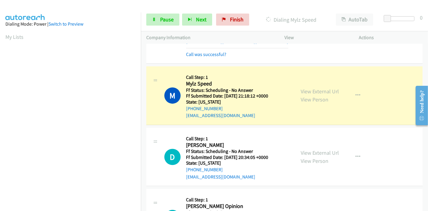
scroll to position [1104, 0]
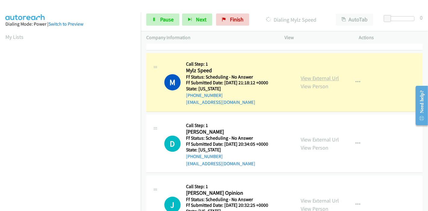
click at [327, 75] on link "View External Url" at bounding box center [320, 78] width 38 height 7
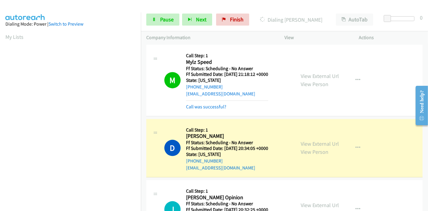
scroll to position [1138, 0]
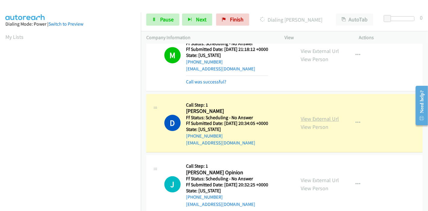
click at [311, 115] on link "View External Url" at bounding box center [320, 118] width 38 height 7
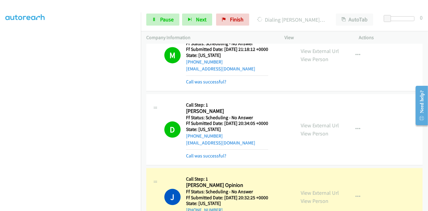
scroll to position [127, 0]
click at [301, 189] on link "View External Url" at bounding box center [320, 192] width 38 height 7
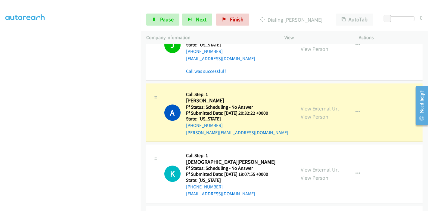
scroll to position [1305, 0]
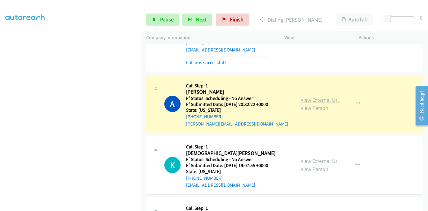
click at [333, 96] on link "View External Url" at bounding box center [320, 99] width 38 height 7
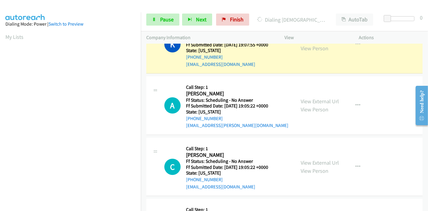
scroll to position [1406, 0]
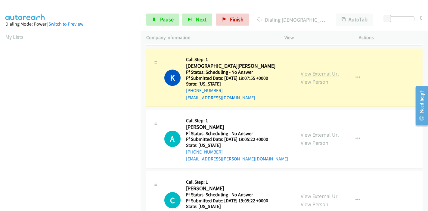
click at [336, 71] on link "View External Url" at bounding box center [320, 73] width 38 height 7
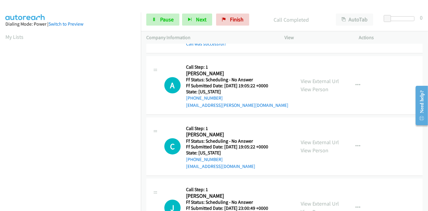
scroll to position [1472, 0]
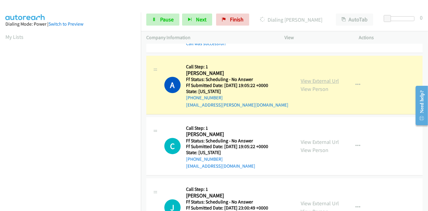
click at [312, 77] on link "View External Url" at bounding box center [320, 80] width 38 height 7
click at [155, 18] on icon at bounding box center [154, 20] width 4 height 4
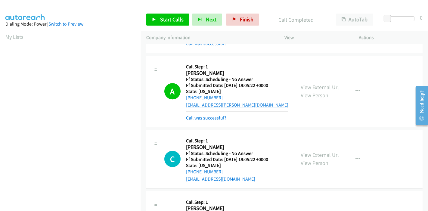
scroll to position [1540, 0]
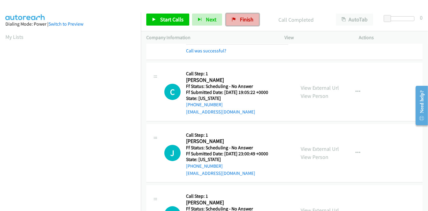
click at [243, 21] on span "Finish" at bounding box center [247, 19] width 14 height 7
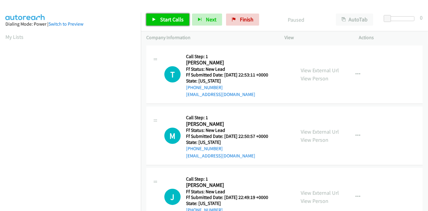
click at [163, 17] on span "Start Calls" at bounding box center [171, 19] width 23 height 7
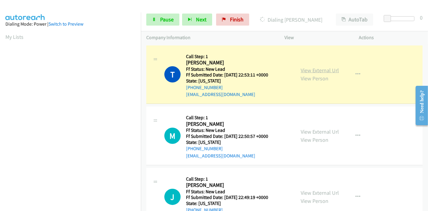
click at [332, 68] on link "View External Url" at bounding box center [320, 70] width 38 height 7
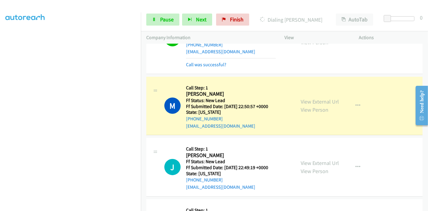
scroll to position [67, 0]
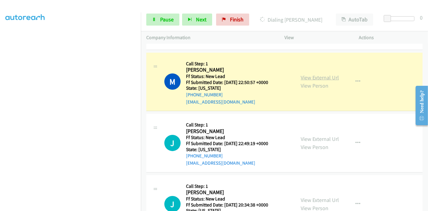
click at [327, 76] on link "View External Url" at bounding box center [320, 77] width 38 height 7
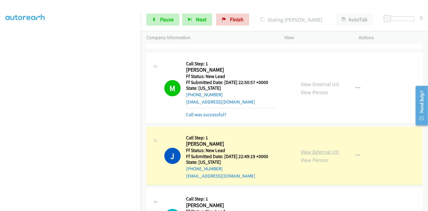
click at [316, 153] on link "View External Url" at bounding box center [320, 152] width 38 height 7
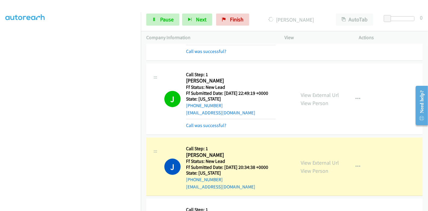
scroll to position [167, 0]
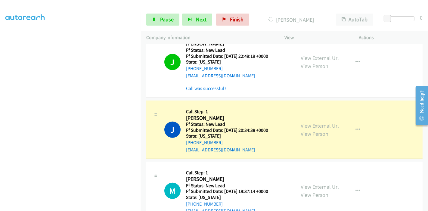
click at [314, 123] on link "View External Url" at bounding box center [320, 125] width 38 height 7
click at [160, 23] on span "Pause" at bounding box center [167, 19] width 14 height 7
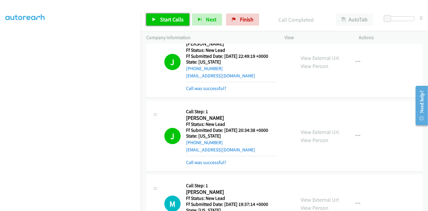
click at [173, 20] on span "Start Calls" at bounding box center [171, 19] width 23 height 7
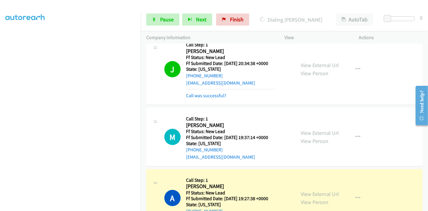
scroll to position [301, 0]
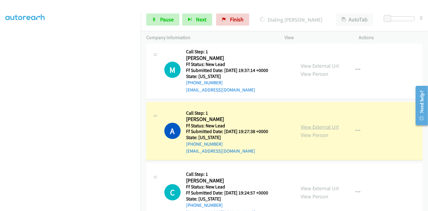
click at [332, 127] on link "View External Url" at bounding box center [320, 127] width 38 height 7
click at [155, 17] on link "Pause" at bounding box center [162, 20] width 33 height 12
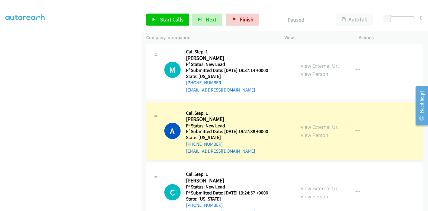
scroll to position [127, 0]
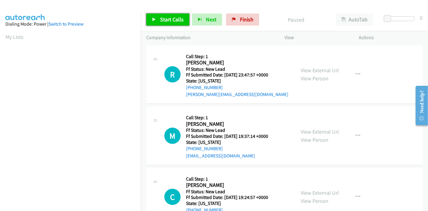
click at [158, 22] on link "Start Calls" at bounding box center [167, 20] width 43 height 12
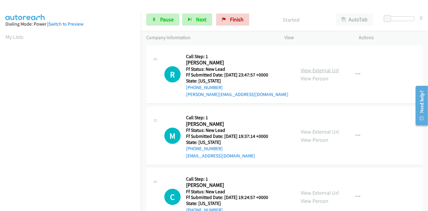
click at [304, 71] on link "View External Url" at bounding box center [320, 70] width 38 height 7
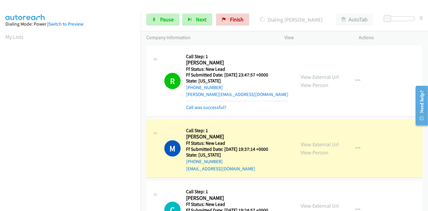
scroll to position [127, 0]
click at [311, 146] on link "View External Url" at bounding box center [320, 144] width 38 height 7
click at [157, 18] on link "Pause" at bounding box center [162, 20] width 33 height 12
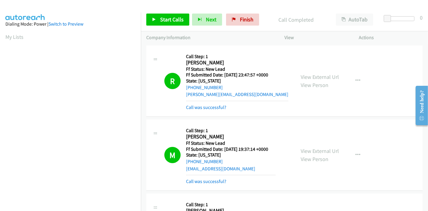
scroll to position [127, 0]
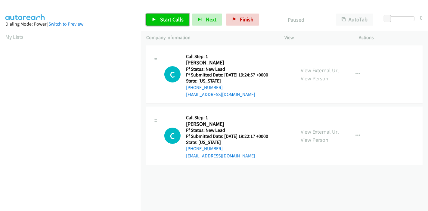
click at [164, 20] on span "Start Calls" at bounding box center [171, 19] width 23 height 7
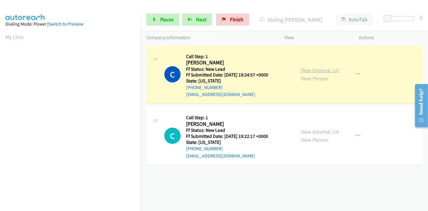
click at [311, 71] on link "View External Url" at bounding box center [320, 70] width 38 height 7
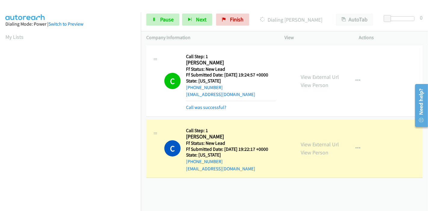
scroll to position [127, 0]
click at [301, 143] on link "View External Url" at bounding box center [320, 144] width 38 height 7
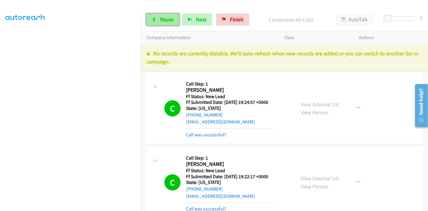
click at [164, 21] on span "Pause" at bounding box center [167, 19] width 14 height 7
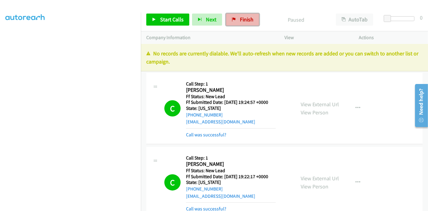
click at [234, 16] on link "Finish" at bounding box center [242, 20] width 33 height 12
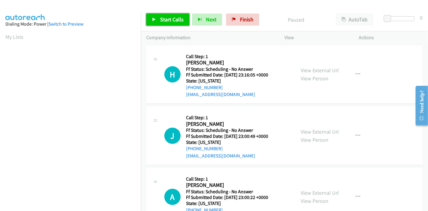
click at [164, 20] on span "Start Calls" at bounding box center [171, 19] width 23 height 7
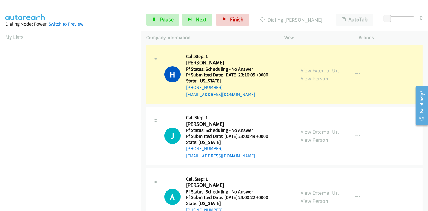
click at [308, 71] on link "View External Url" at bounding box center [320, 70] width 38 height 7
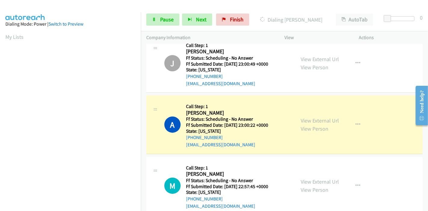
scroll to position [100, 0]
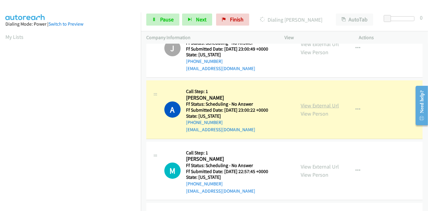
click at [323, 106] on link "View External Url" at bounding box center [320, 105] width 38 height 7
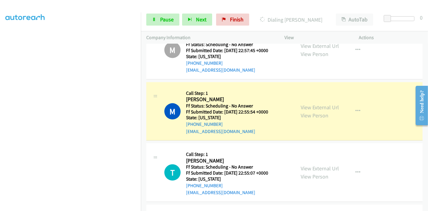
scroll to position [234, 0]
click at [322, 110] on div "View External Url View Person" at bounding box center [320, 111] width 38 height 16
click at [319, 105] on link "View External Url" at bounding box center [320, 107] width 38 height 7
click at [150, 21] on link "Pause" at bounding box center [162, 20] width 33 height 12
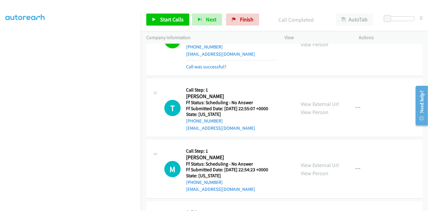
scroll to position [301, 0]
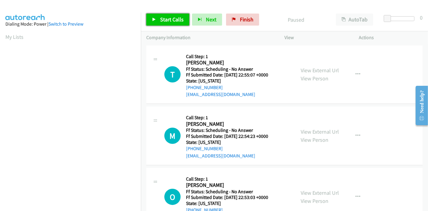
click at [171, 16] on span "Start Calls" at bounding box center [171, 19] width 23 height 7
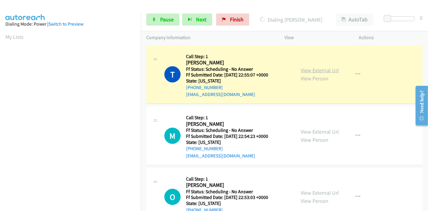
click at [327, 71] on link "View External Url" at bounding box center [320, 70] width 38 height 7
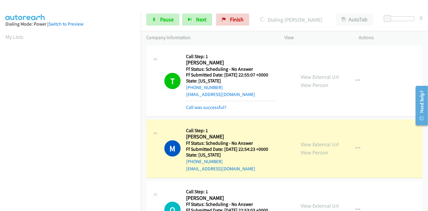
scroll to position [127, 0]
click at [328, 143] on link "View External Url" at bounding box center [320, 144] width 38 height 7
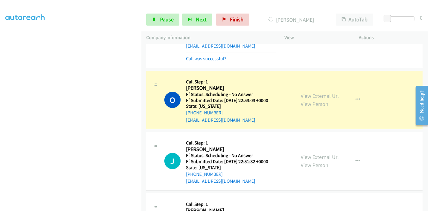
scroll to position [134, 0]
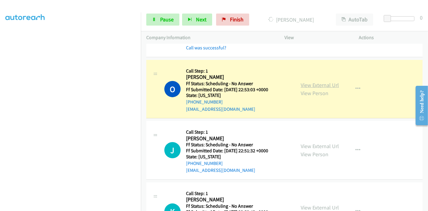
click at [305, 85] on link "View External Url" at bounding box center [320, 85] width 38 height 7
click at [159, 16] on link "Pause" at bounding box center [162, 20] width 33 height 12
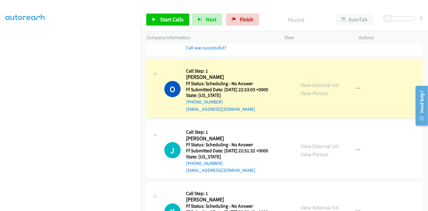
scroll to position [0, 0]
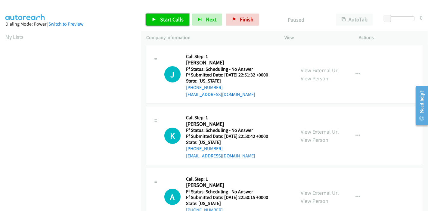
click at [158, 23] on link "Start Calls" at bounding box center [167, 20] width 43 height 12
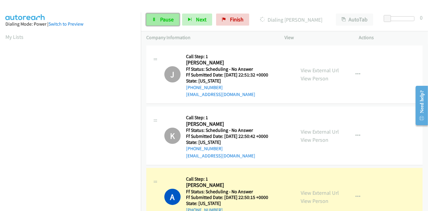
click at [164, 24] on link "Pause" at bounding box center [162, 20] width 33 height 12
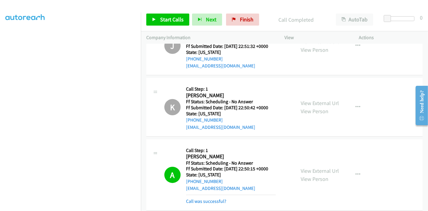
scroll to position [67, 0]
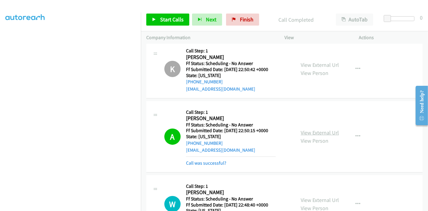
click at [322, 132] on link "View External Url" at bounding box center [320, 132] width 38 height 7
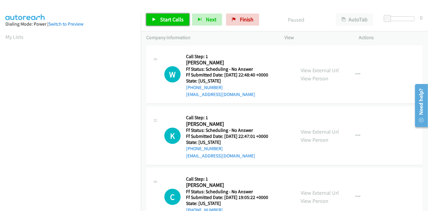
click at [173, 16] on span "Start Calls" at bounding box center [171, 19] width 23 height 7
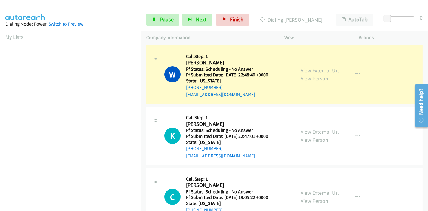
click at [314, 70] on link "View External Url" at bounding box center [320, 70] width 38 height 7
click at [160, 16] on span "Pause" at bounding box center [167, 19] width 14 height 7
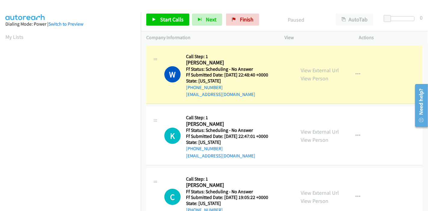
scroll to position [127, 0]
